Goal: Transaction & Acquisition: Purchase product/service

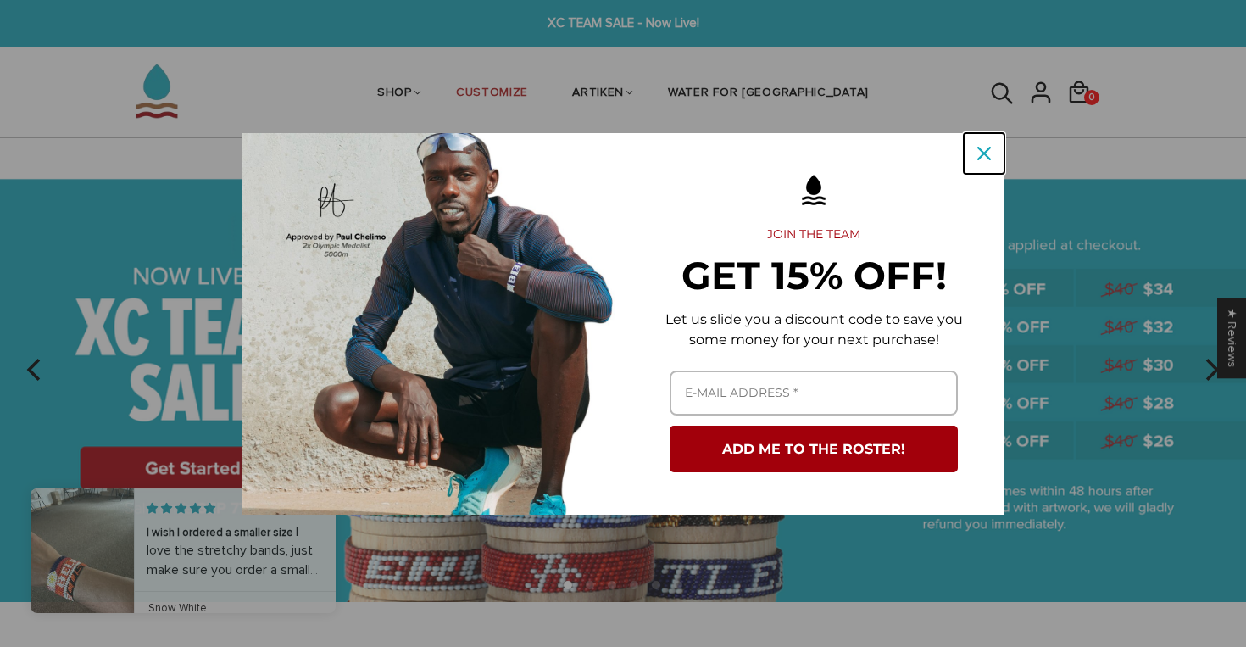
click at [989, 150] on icon "close icon" at bounding box center [984, 154] width 14 height 14
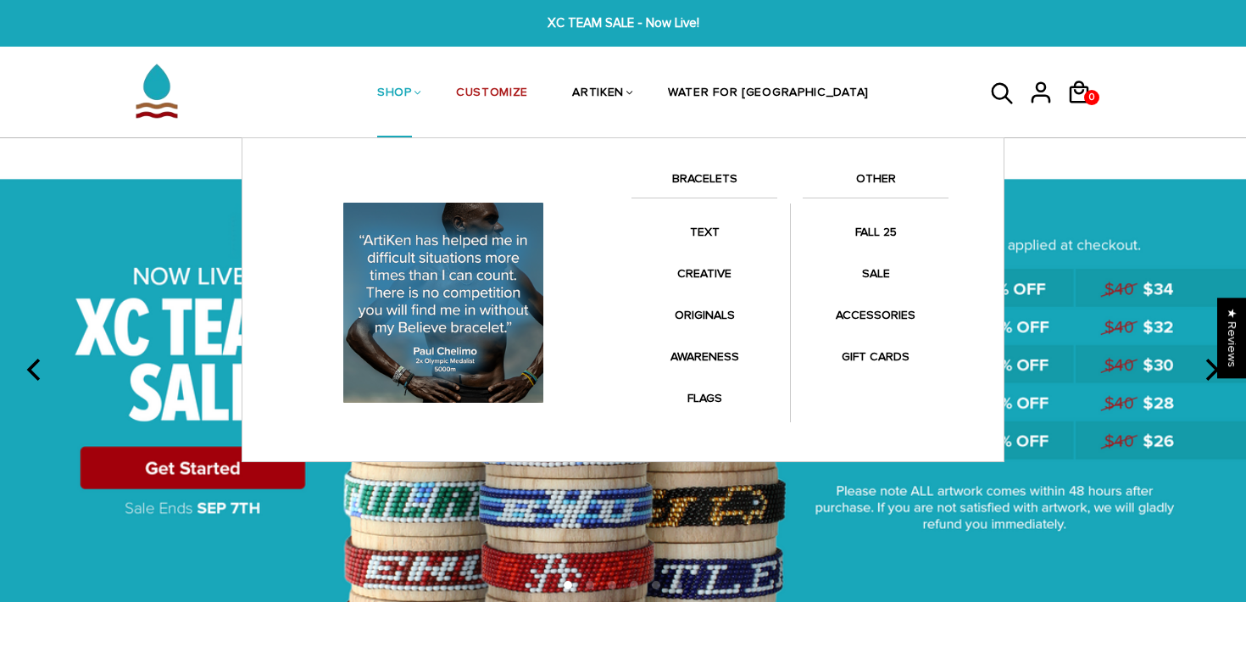
click at [412, 86] on link "SHOP" at bounding box center [394, 94] width 35 height 90
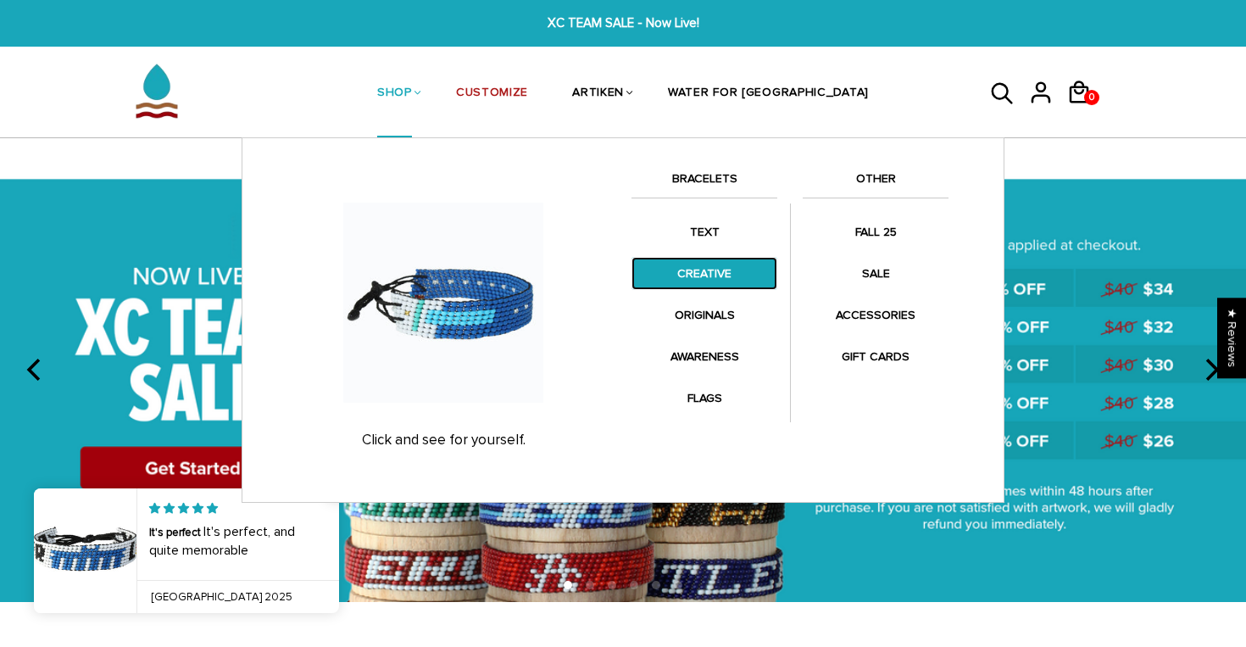
click at [711, 281] on link "CREATIVE" at bounding box center [704, 273] width 146 height 33
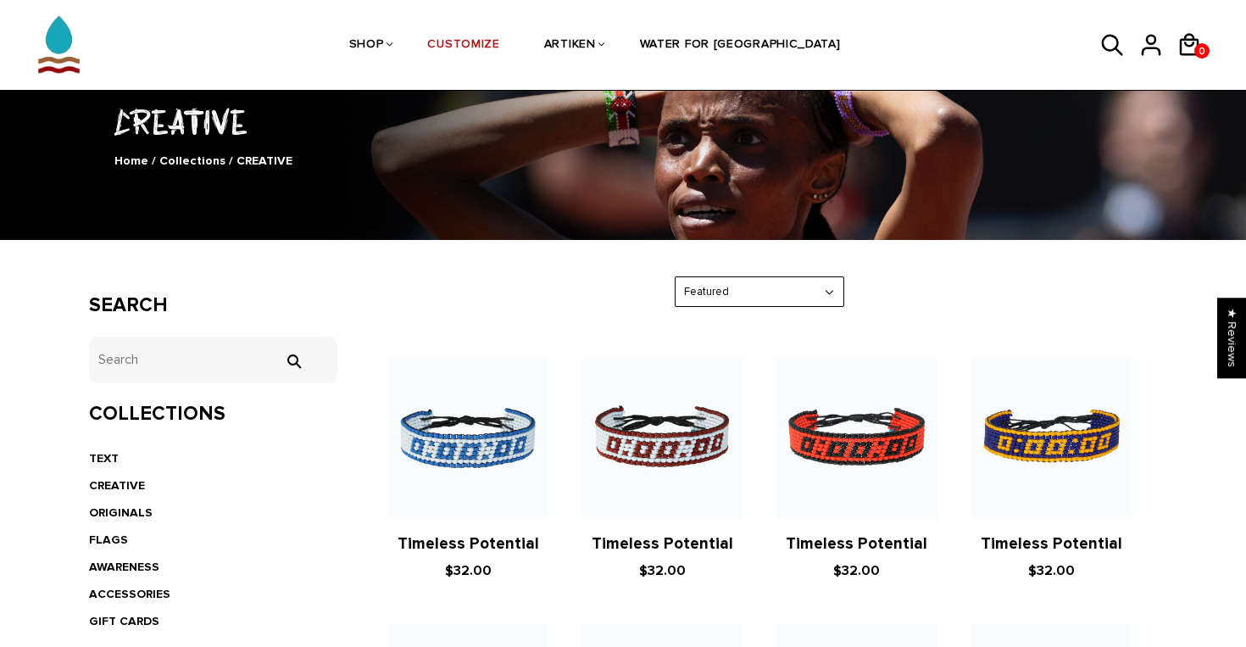
scroll to position [125, 0]
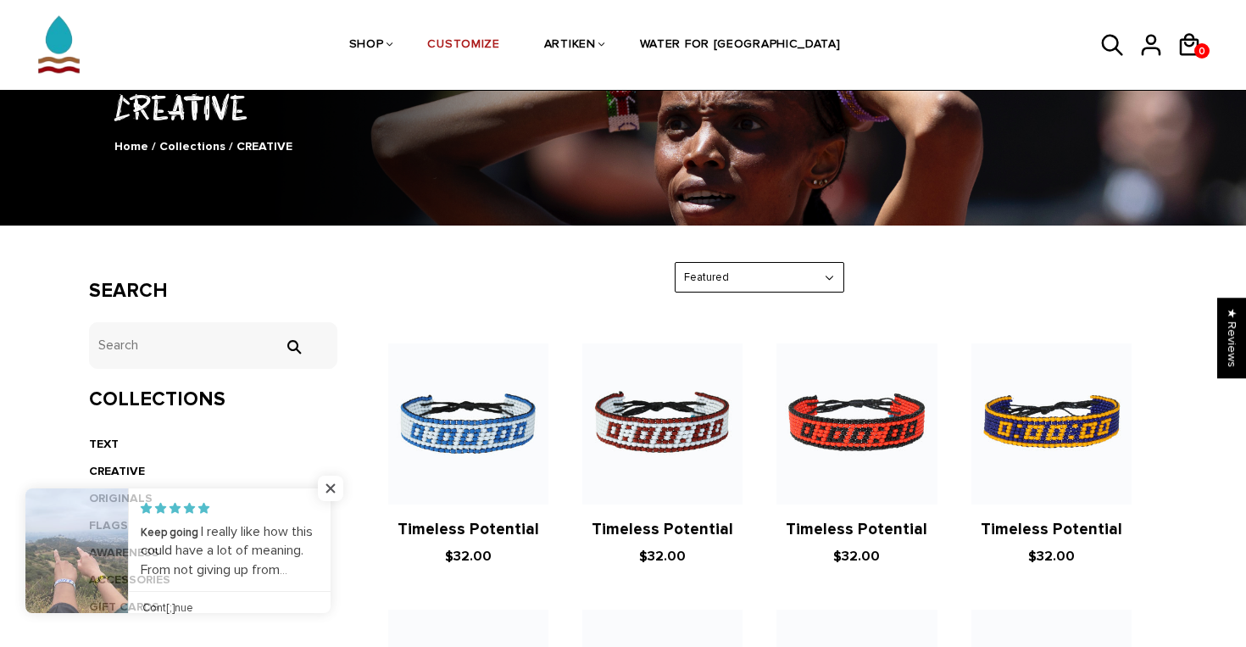
click at [331, 548] on link at bounding box center [331, 550] width 0 height 125
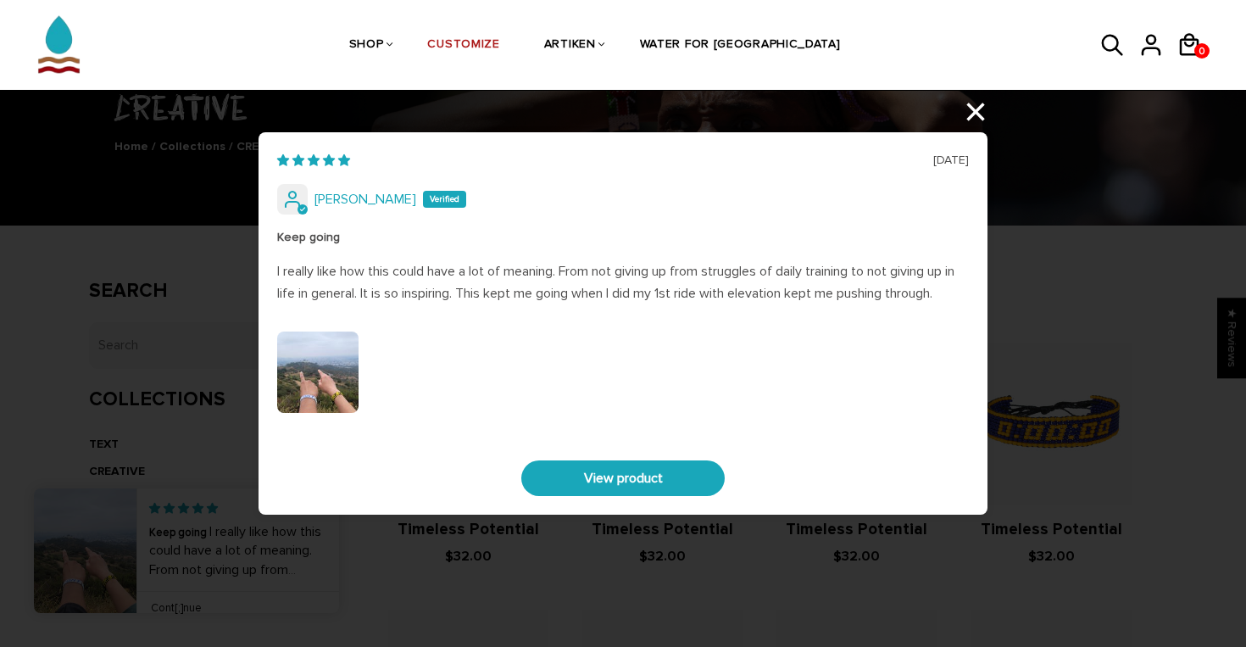
click at [976, 113] on div "06/15/2025 Jaica Castro Keep going I really like how this could have a lot of m…" at bounding box center [623, 323] width 1246 height 647
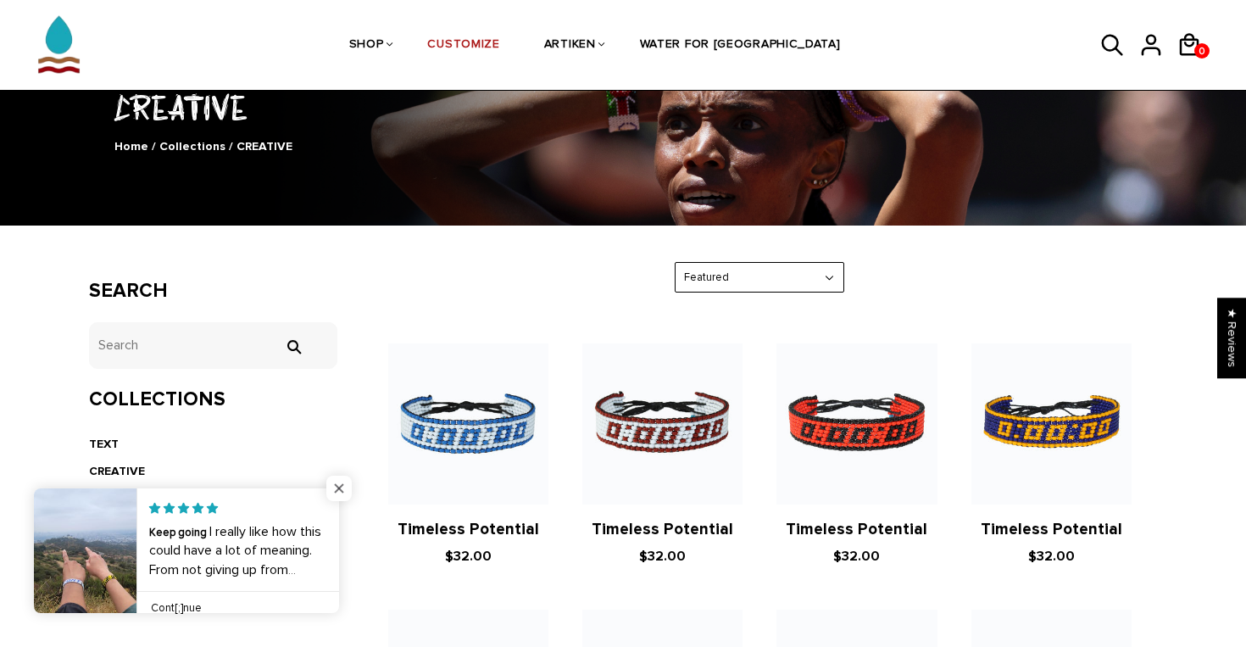
click at [341, 490] on span "Close popup widget" at bounding box center [338, 488] width 25 height 25
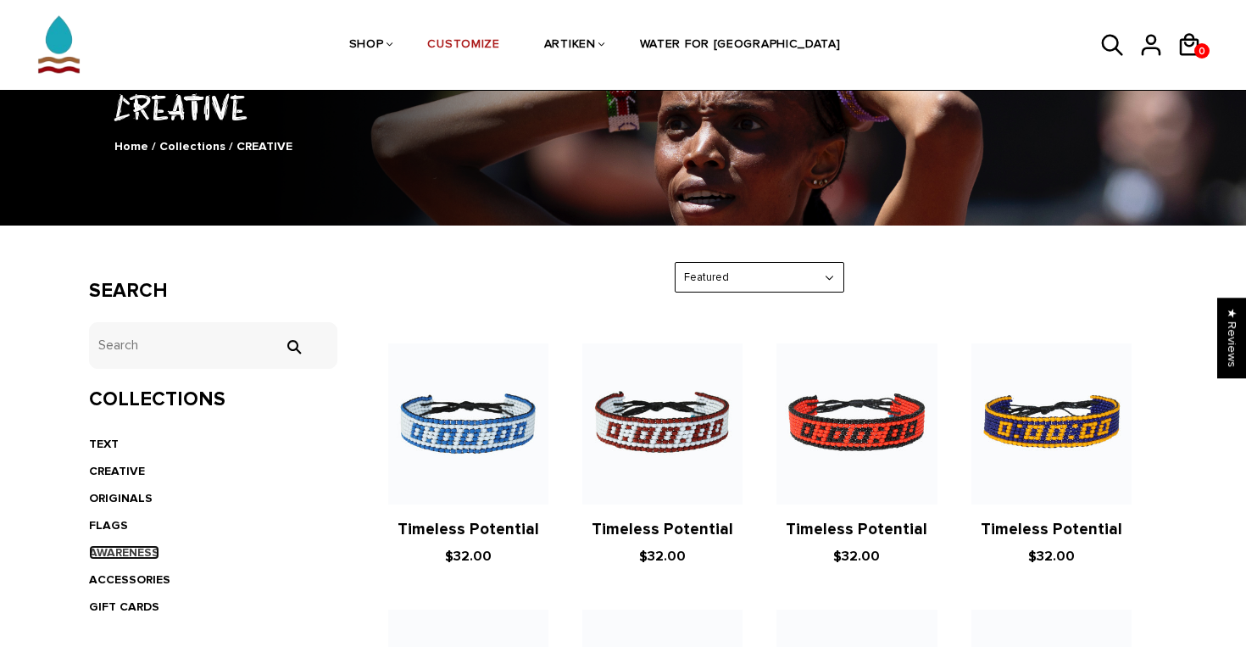
click at [108, 554] on link "AWARENESS" at bounding box center [124, 552] width 70 height 14
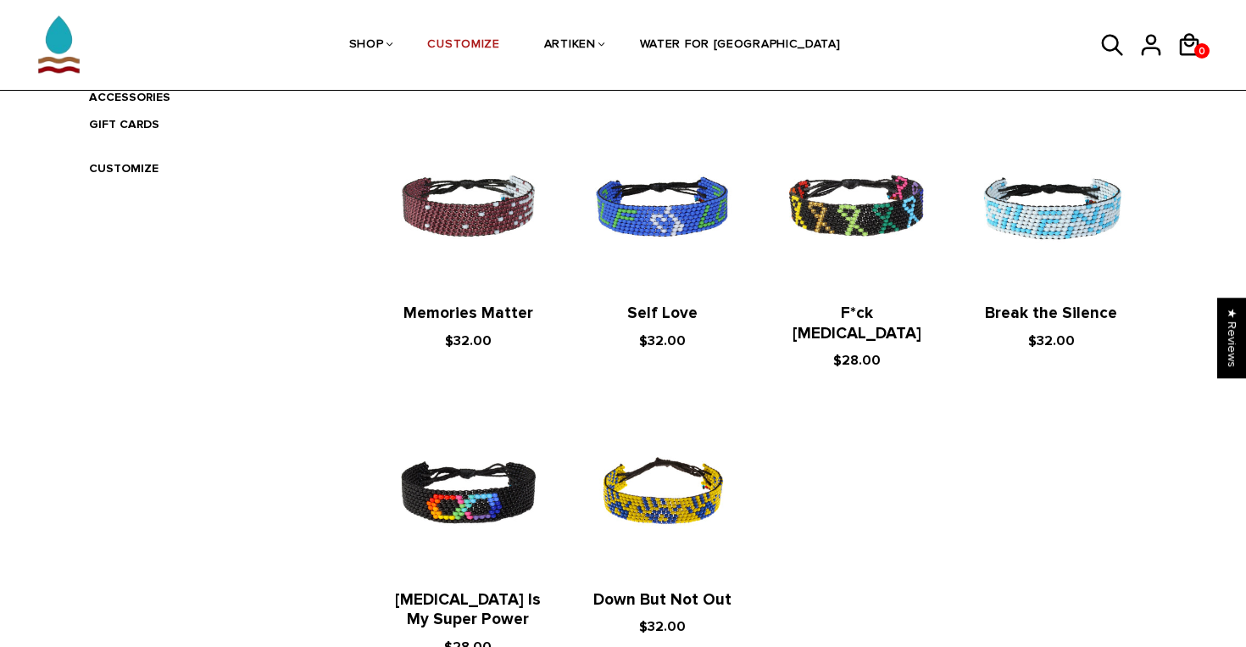
scroll to position [588, 0]
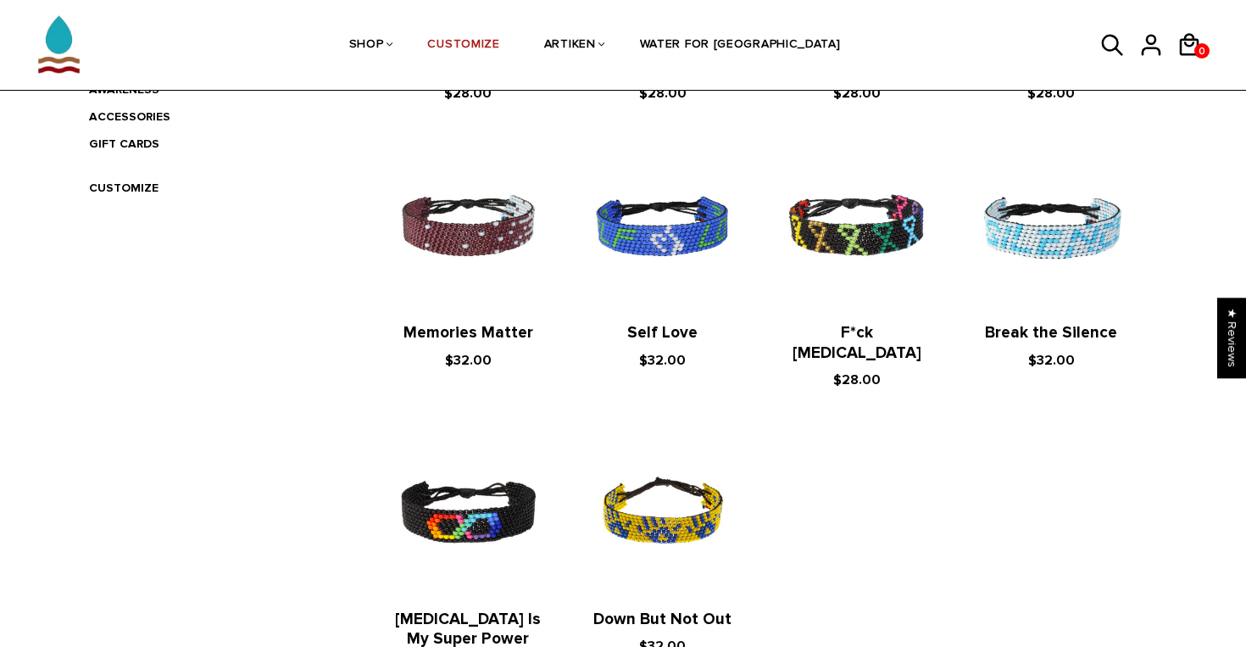
click at [339, 481] on div "Search tets  Collections TEXT CREATIVE ORIGINALS FLAGS AWARENESS ACCESSORIES G…" at bounding box center [622, 251] width 1093 height 904
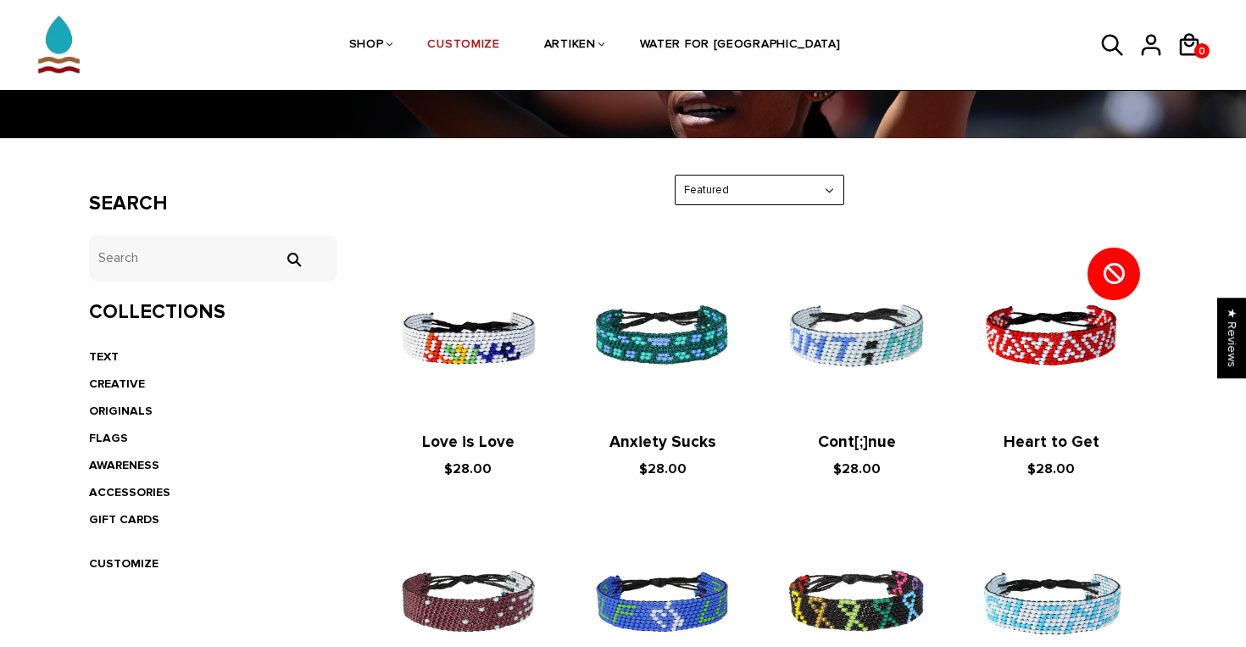
scroll to position [214, 0]
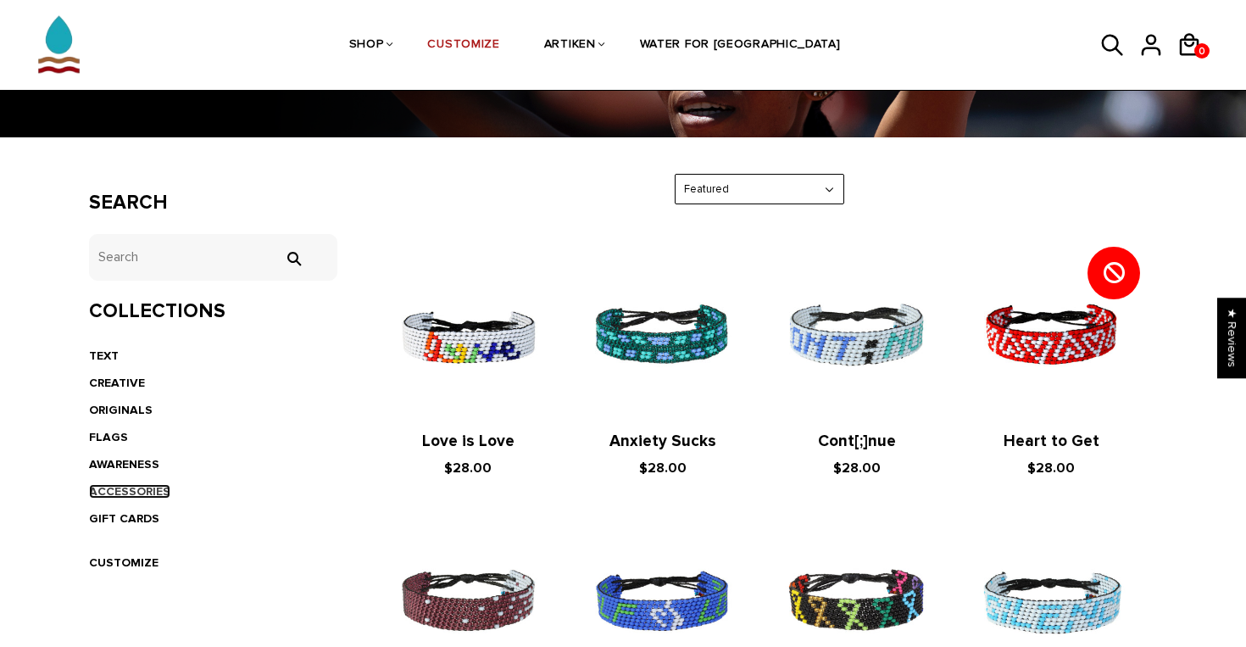
click at [106, 488] on link "ACCESSORIES" at bounding box center [129, 491] width 81 height 14
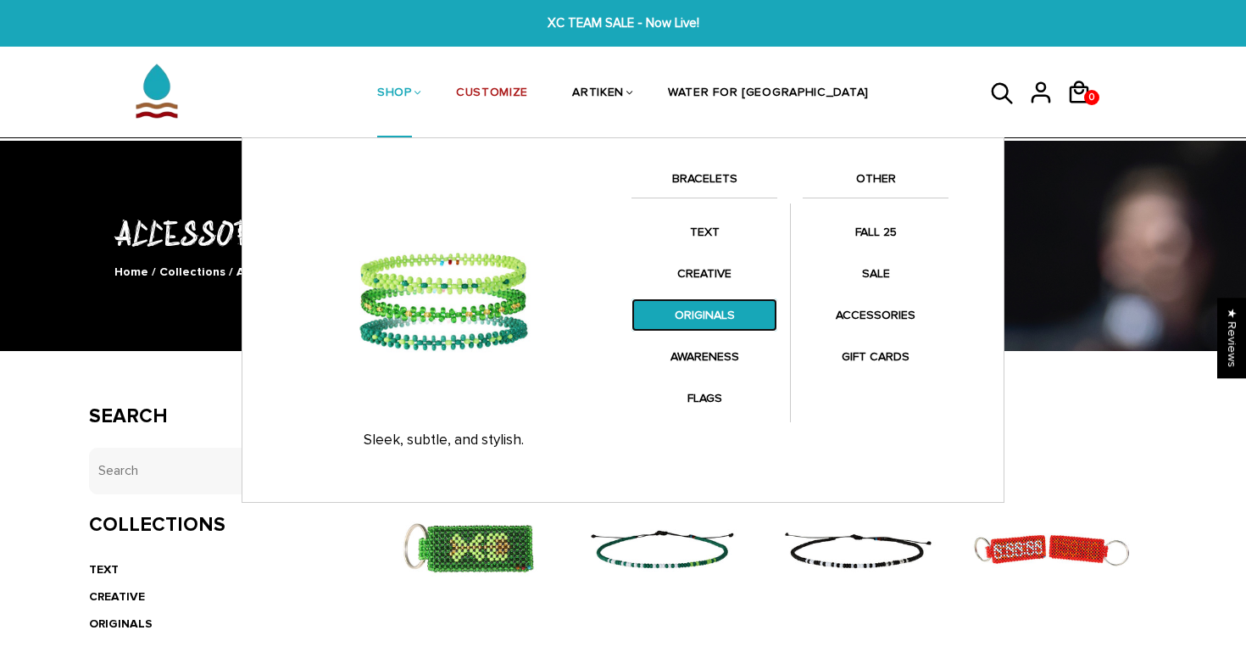
click at [704, 314] on link "ORIGINALS" at bounding box center [704, 314] width 146 height 33
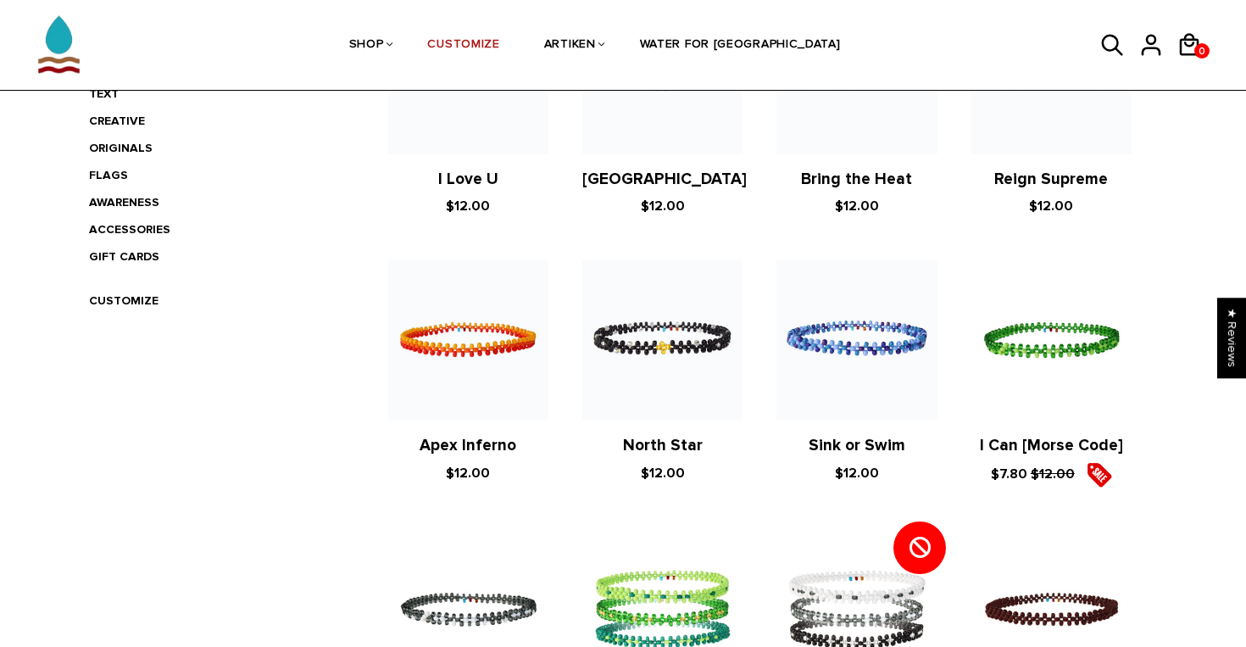
scroll to position [475, 0]
click at [855, 340] on figure at bounding box center [856, 340] width 160 height 160
